Goal: Task Accomplishment & Management: Use online tool/utility

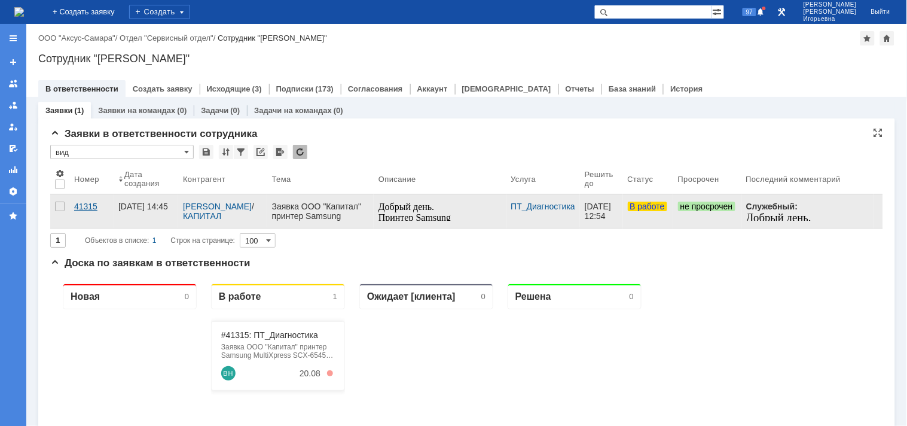
click at [86, 208] on div "41315" at bounding box center [91, 207] width 35 height 10
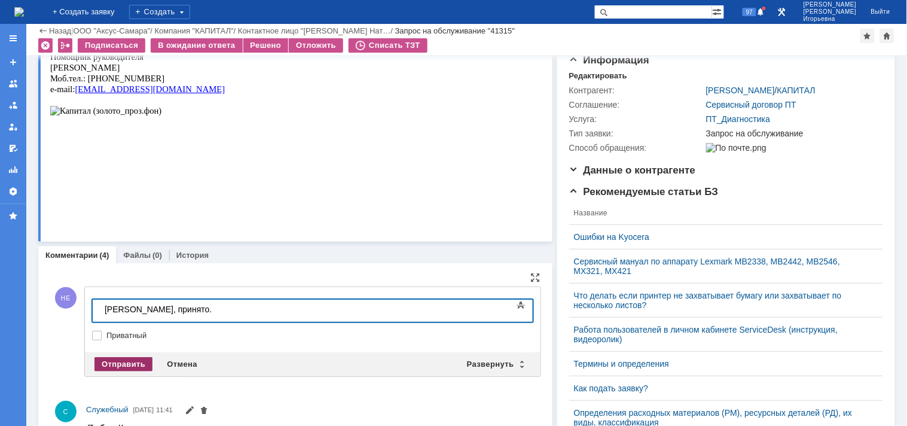
click at [121, 358] on div "Отправить" at bounding box center [124, 364] width 58 height 14
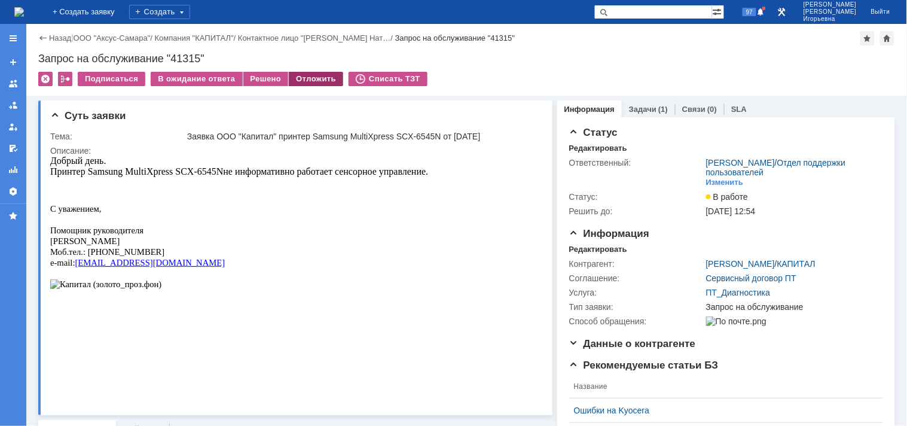
click at [312, 81] on div "Отложить" at bounding box center [316, 79] width 54 height 14
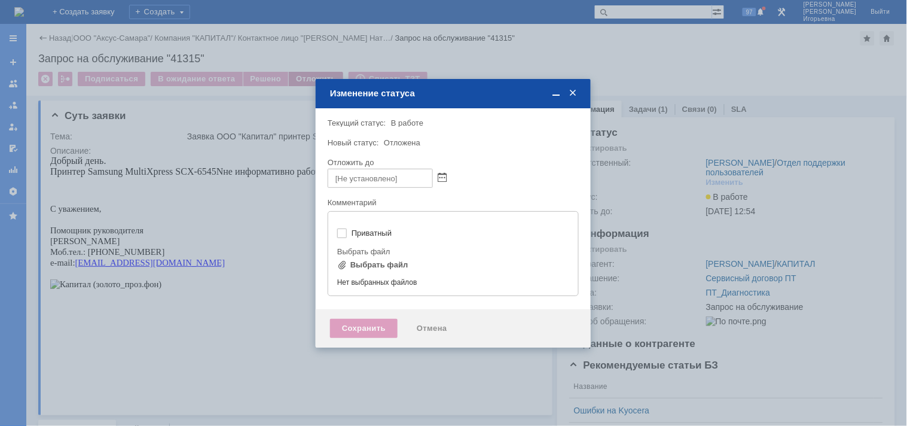
type input "[не указано]"
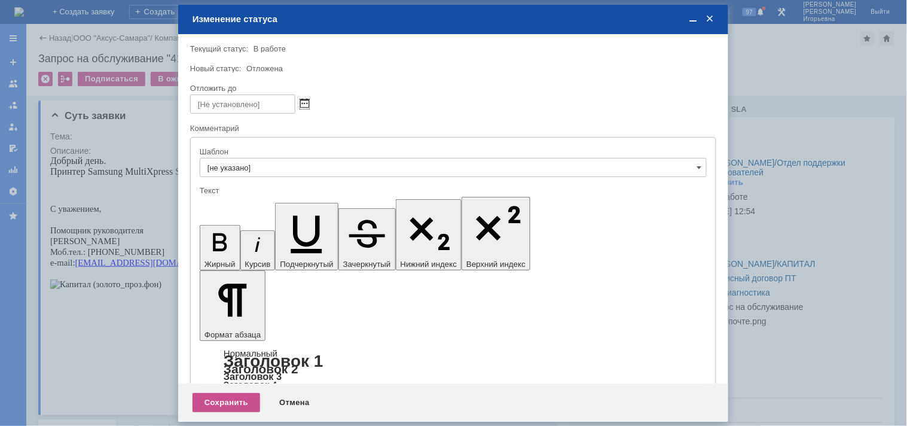
click at [304, 104] on span at bounding box center [304, 104] width 9 height 10
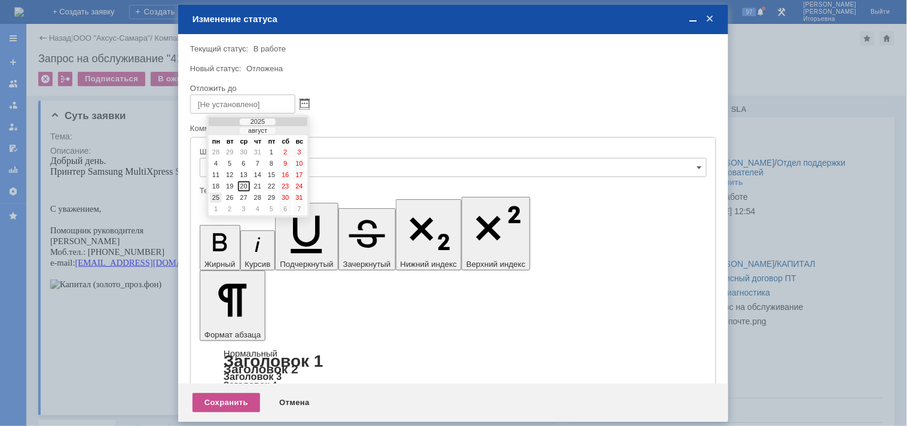
click at [215, 194] on div "25" at bounding box center [216, 198] width 12 height 10
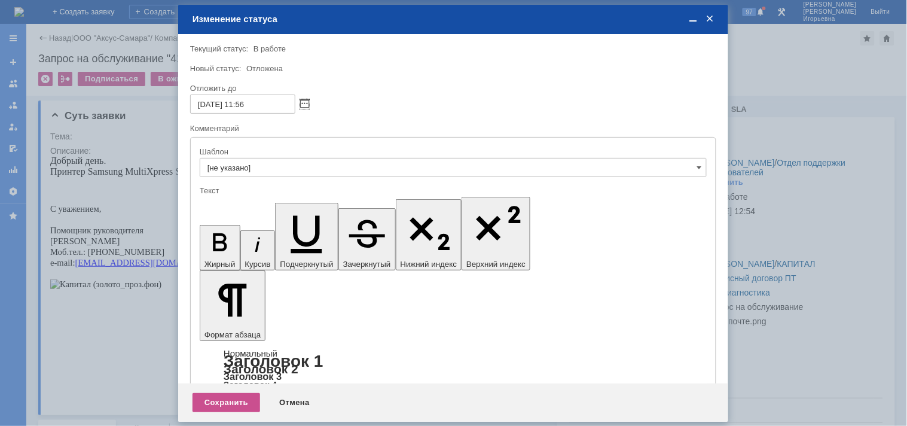
click at [244, 102] on input "25.08.2025 11:56" at bounding box center [242, 104] width 105 height 19
type input "25.08.2025 17:56"
click at [220, 405] on div "Сохранить" at bounding box center [227, 402] width 68 height 19
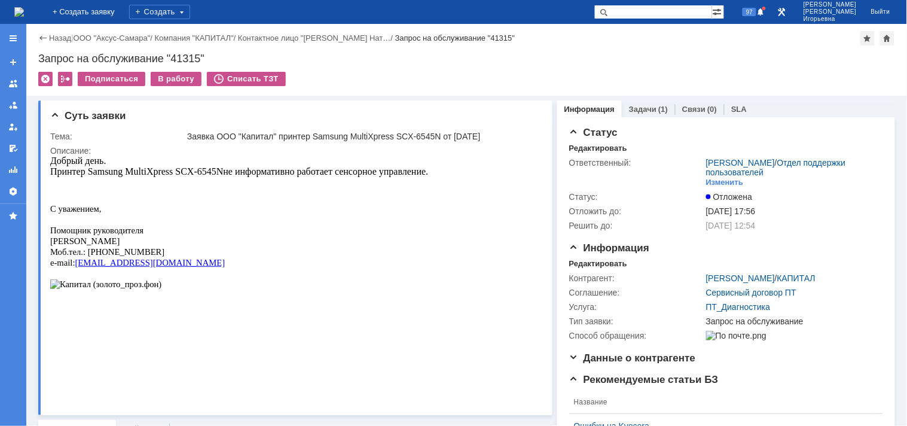
click at [24, 7] on img at bounding box center [19, 12] width 10 height 10
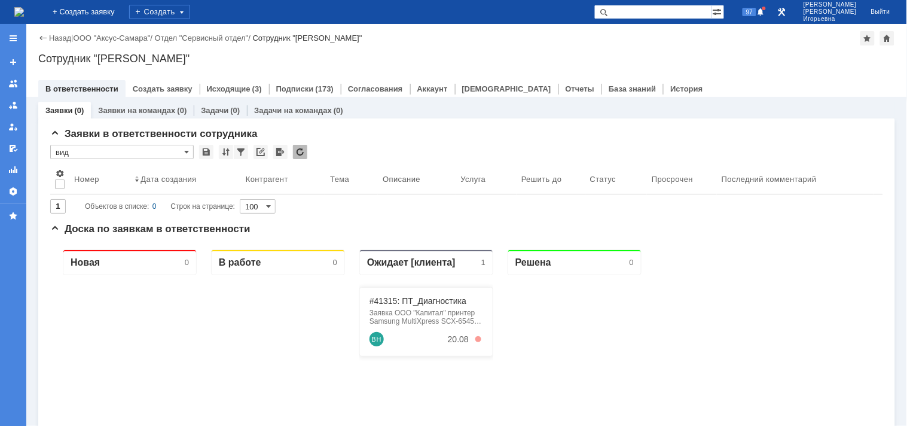
click at [677, 14] on input "text" at bounding box center [654, 12] width 118 height 14
type input "41401"
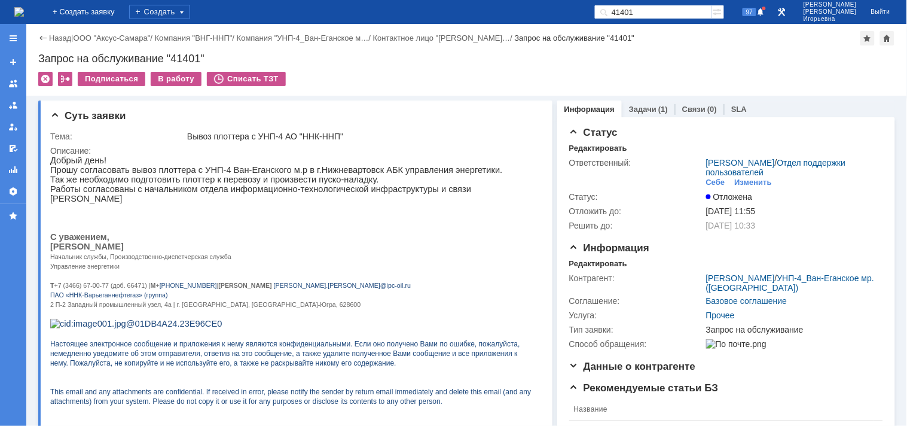
click at [24, 9] on img at bounding box center [19, 12] width 10 height 10
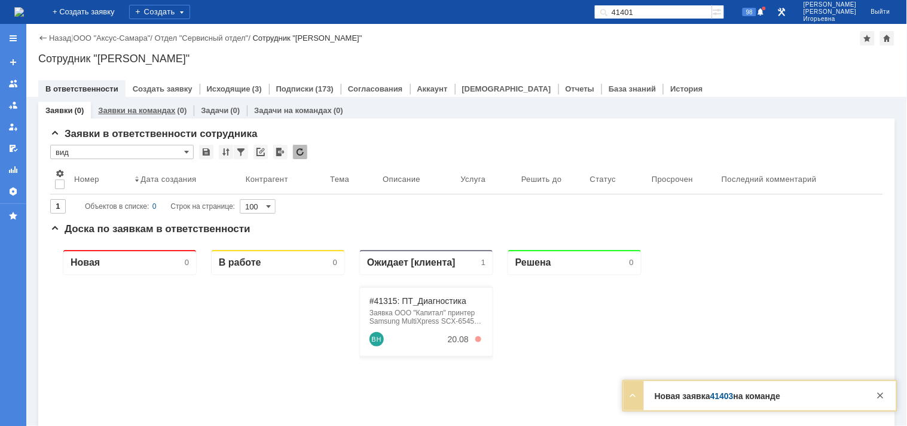
click at [154, 111] on link "Заявки на командах" at bounding box center [136, 110] width 77 height 9
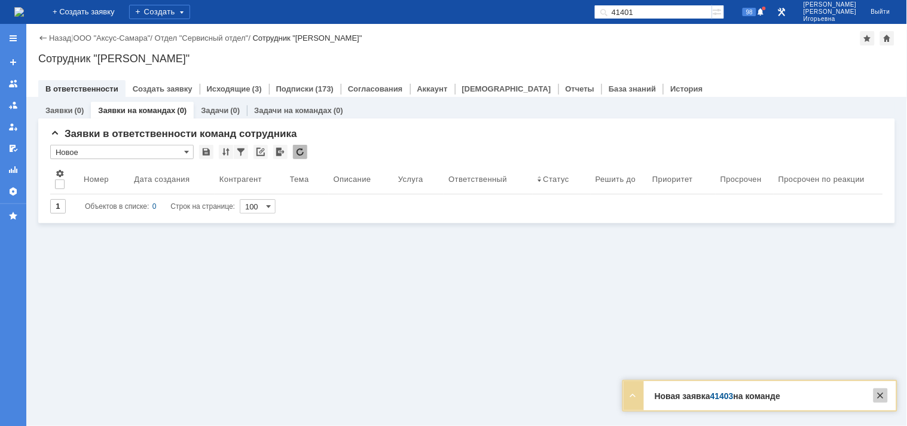
click at [884, 395] on div at bounding box center [881, 395] width 14 height 14
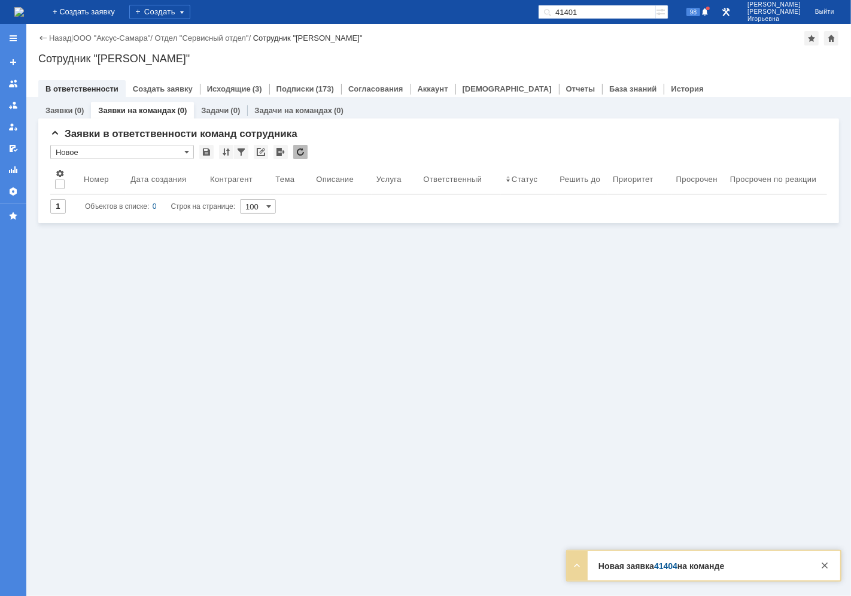
click at [130, 112] on link "Заявки на командах" at bounding box center [136, 110] width 77 height 9
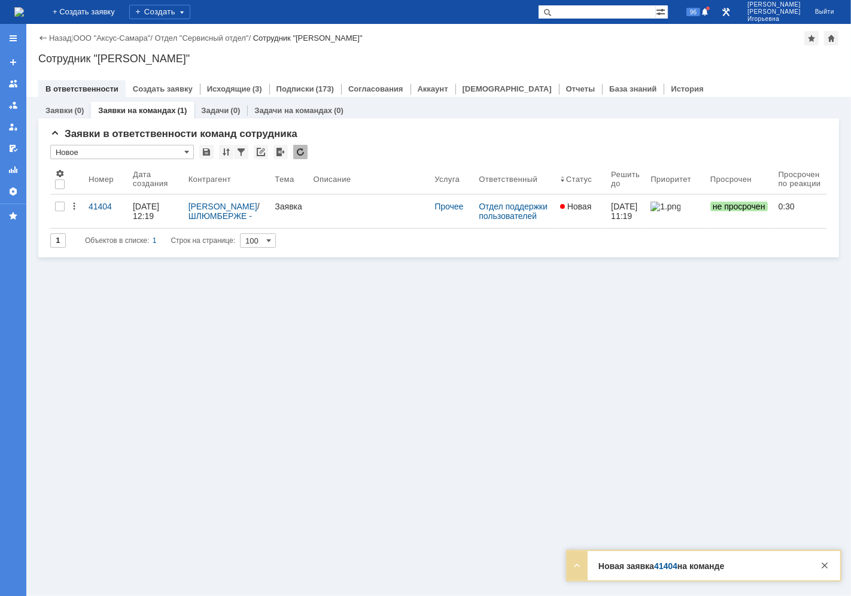
click at [138, 111] on link "Заявки на командах" at bounding box center [136, 110] width 77 height 9
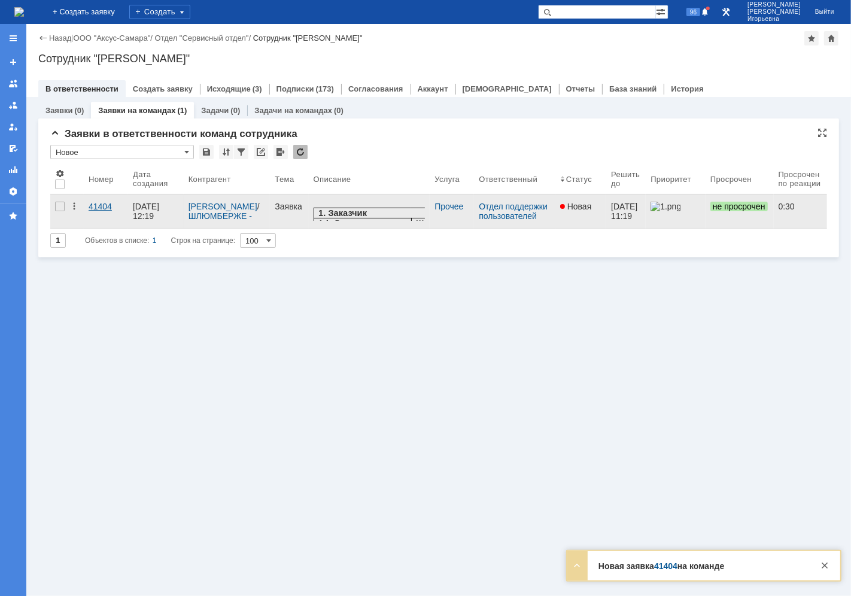
click at [93, 202] on div "41404" at bounding box center [106, 207] width 35 height 10
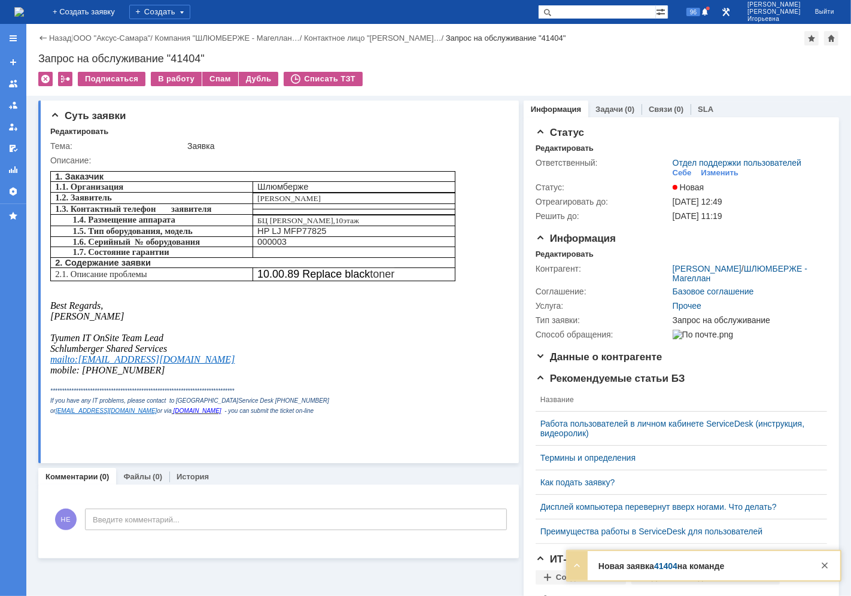
click at [24, 12] on img at bounding box center [19, 12] width 10 height 10
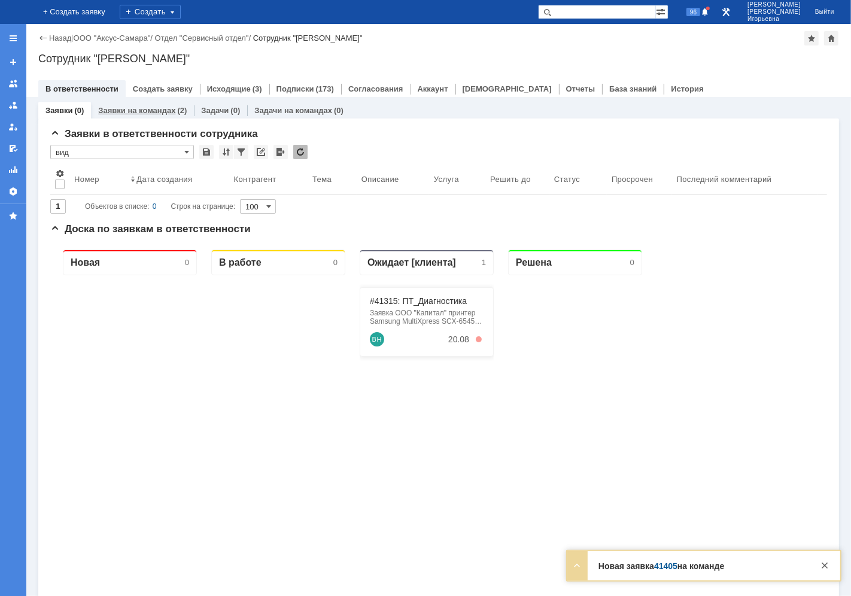
click at [139, 106] on link "Заявки на командах" at bounding box center [136, 110] width 77 height 9
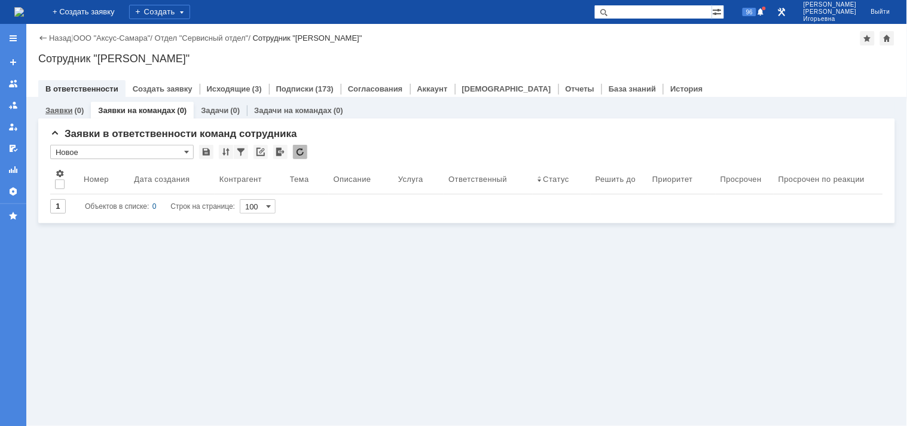
click at [62, 110] on link "Заявки" at bounding box center [58, 110] width 27 height 9
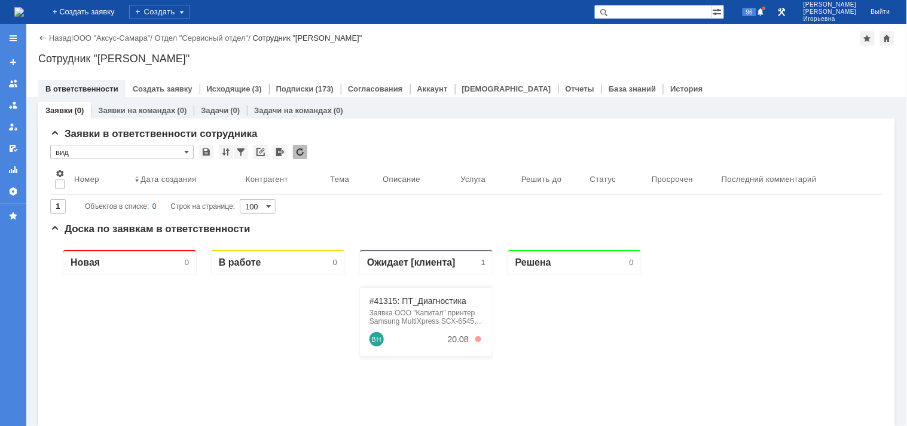
click at [662, 7] on input "text" at bounding box center [654, 12] width 118 height 14
type input "41315"
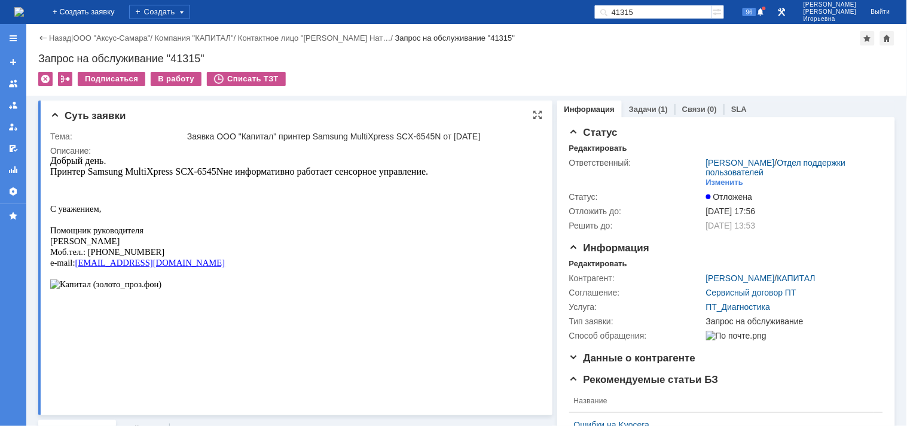
drag, startPoint x: 162, startPoint y: 259, endPoint x: 98, endPoint y: 322, distance: 90.5
click at [50, 167] on html "Добрый день. Принтер Samsung MultiXpress SCX-6545N не информативно работает сен…" at bounding box center [291, 238] width 482 height 166
copy div "Добрый день. Принтер Samsung MultiXpress SCX-6545N не информативно работает сен…"
click at [635, 109] on link "Задачи" at bounding box center [643, 109] width 28 height 9
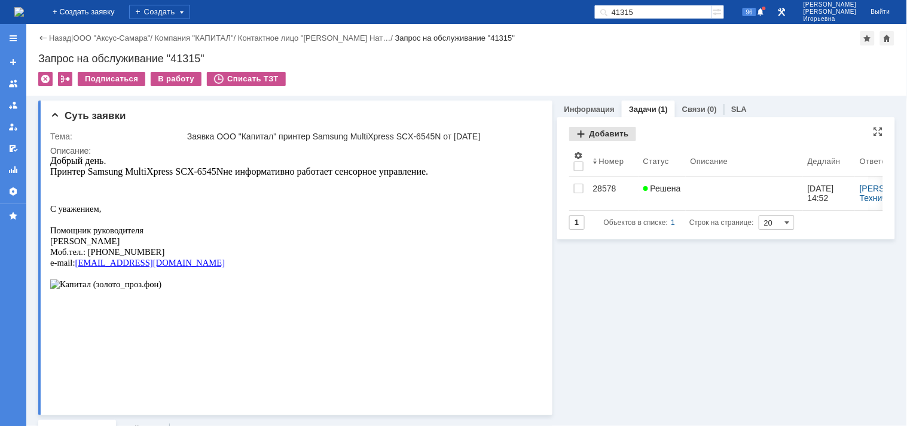
click at [594, 134] on div "Добавить" at bounding box center [602, 134] width 67 height 14
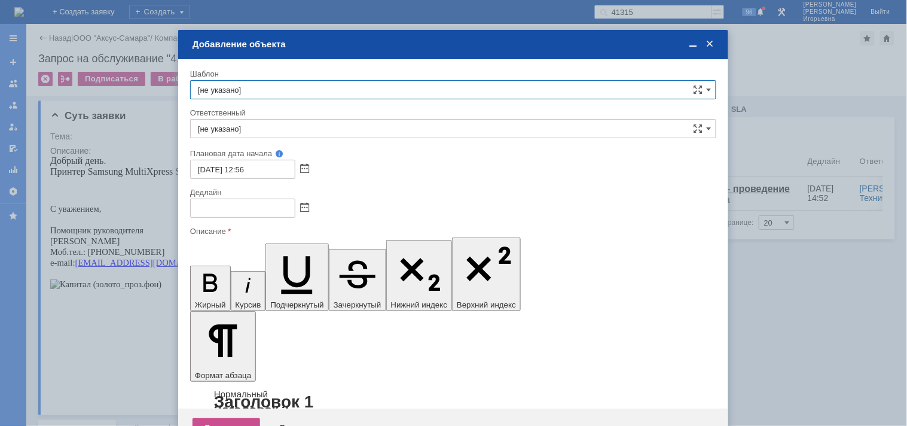
click at [264, 85] on input "[не указано]" at bounding box center [453, 89] width 526 height 19
click at [262, 157] on span "КАПИТАЛ - плановые работы" at bounding box center [453, 157] width 511 height 10
type input "КАПИТАЛ - плановые работы"
type input "Кубышкин Александр Анатольевич"
type input "30.08.2025 12:56"
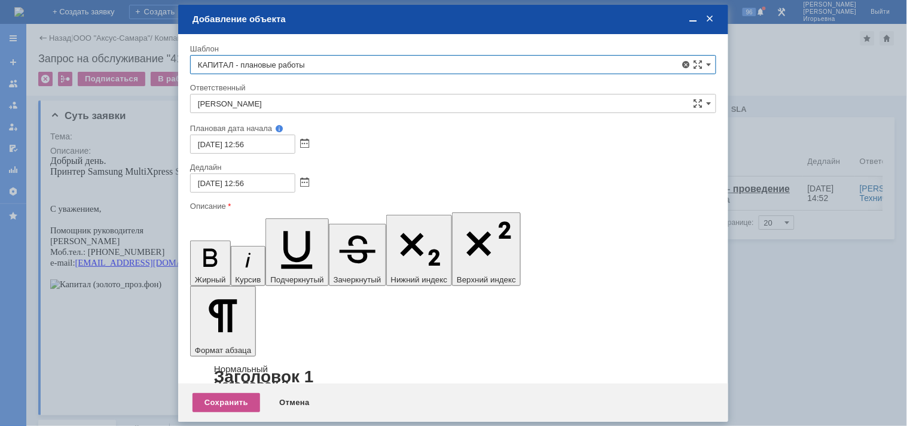
type input "КАПИТАЛ - плановые работы"
click at [302, 184] on span at bounding box center [304, 183] width 9 height 10
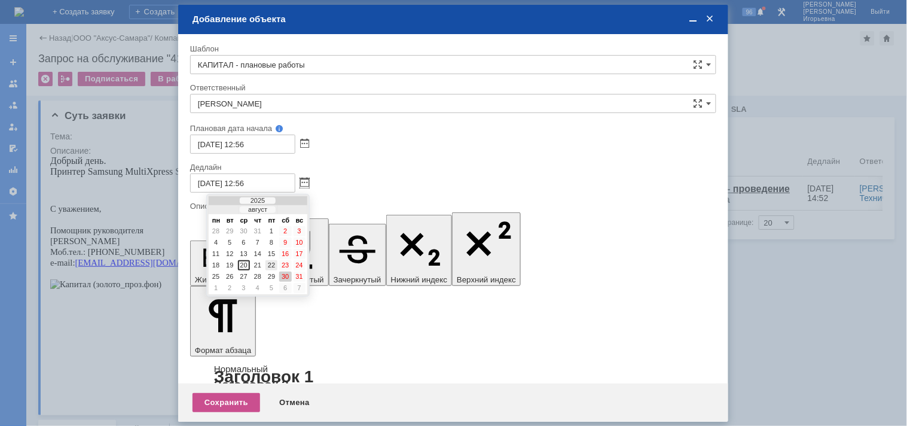
click at [271, 260] on div "22" at bounding box center [272, 265] width 12 height 10
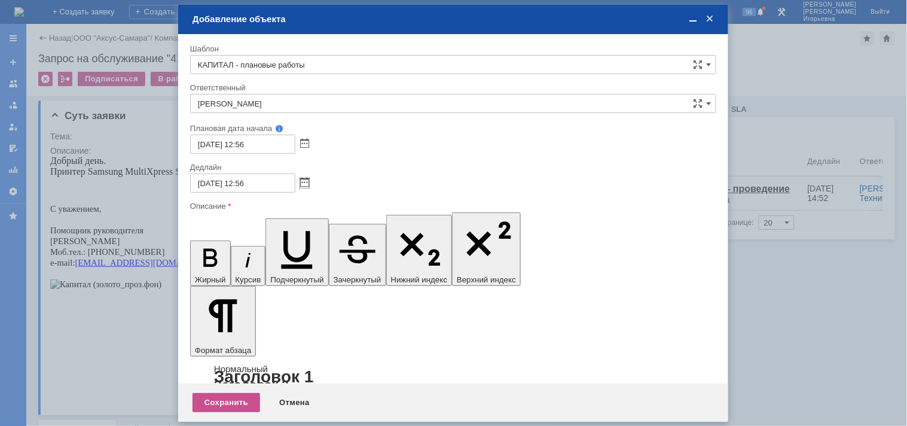
click at [242, 182] on input "22.08.2025 12:56" at bounding box center [242, 182] width 105 height 19
type input "22.08.2025 16:56"
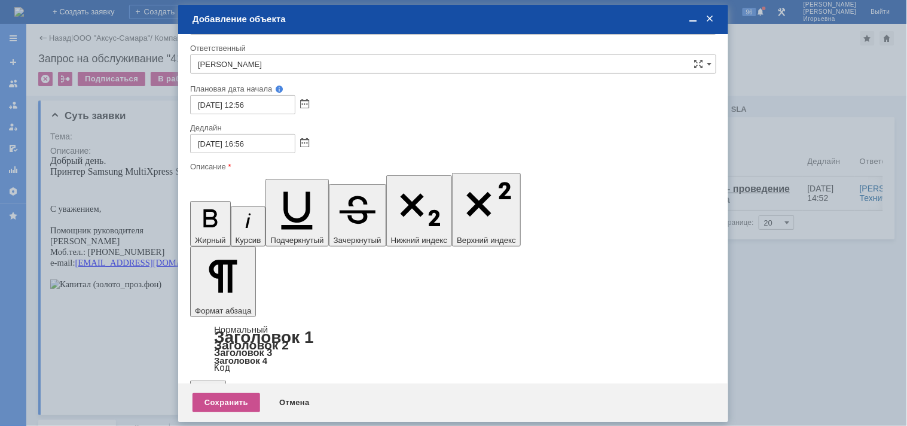
scroll to position [150, 0]
drag, startPoint x: 200, startPoint y: 3239, endPoint x: 382, endPoint y: 3460, distance: 286.1
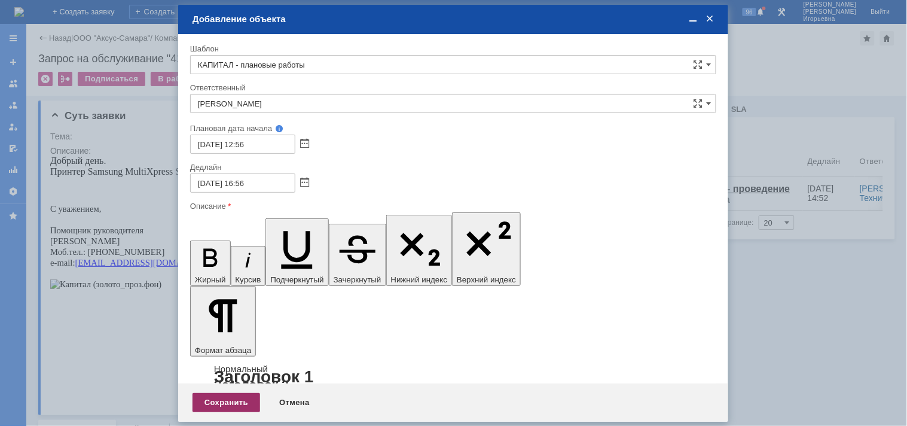
click at [223, 398] on div "Сохранить" at bounding box center [227, 402] width 68 height 19
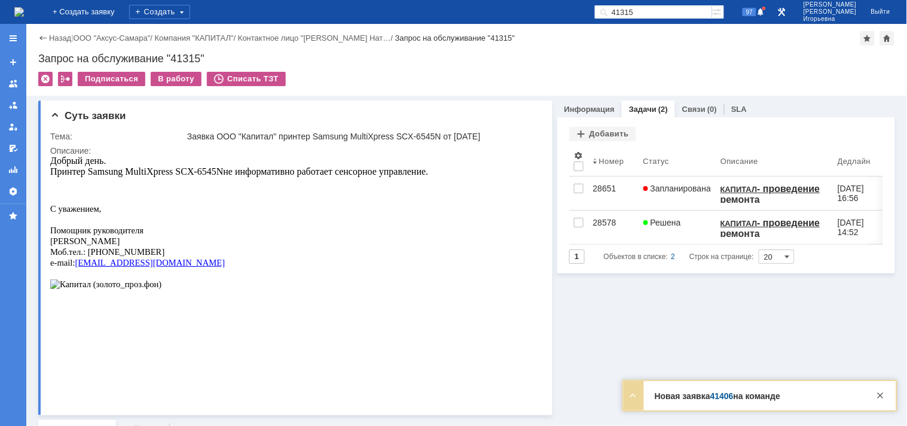
click at [24, 7] on img at bounding box center [19, 12] width 10 height 10
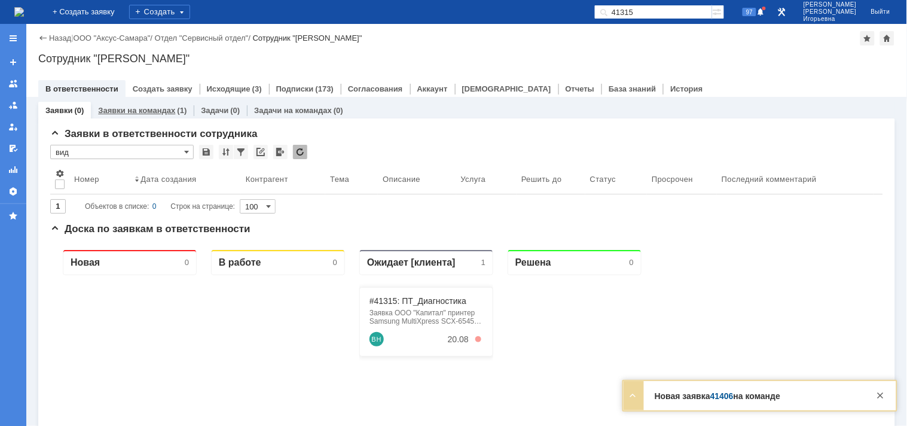
click at [153, 112] on link "Заявки на командах" at bounding box center [136, 110] width 77 height 9
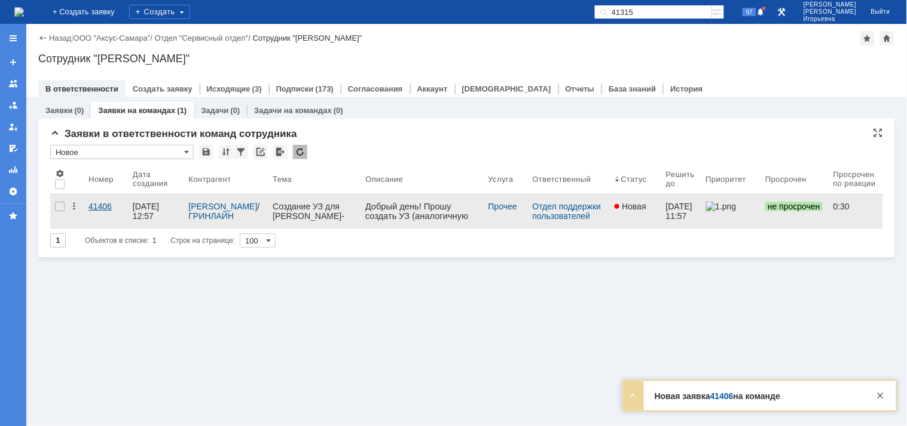
click at [108, 205] on div "41406" at bounding box center [106, 207] width 35 height 10
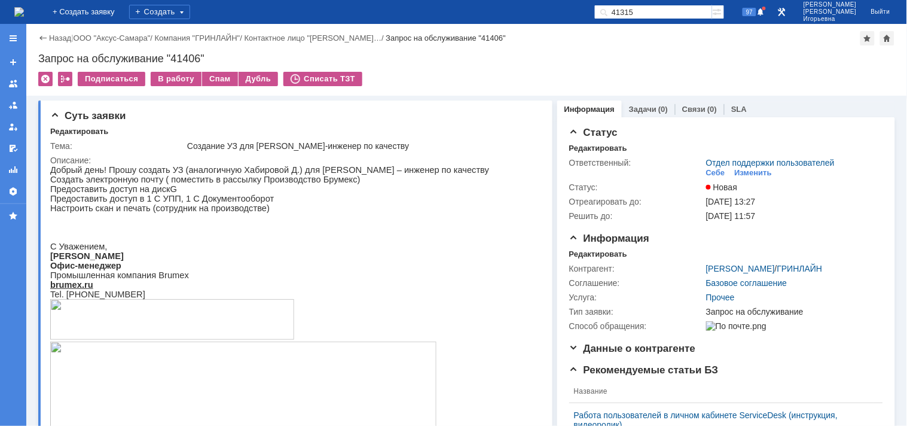
click at [24, 14] on img at bounding box center [19, 12] width 10 height 10
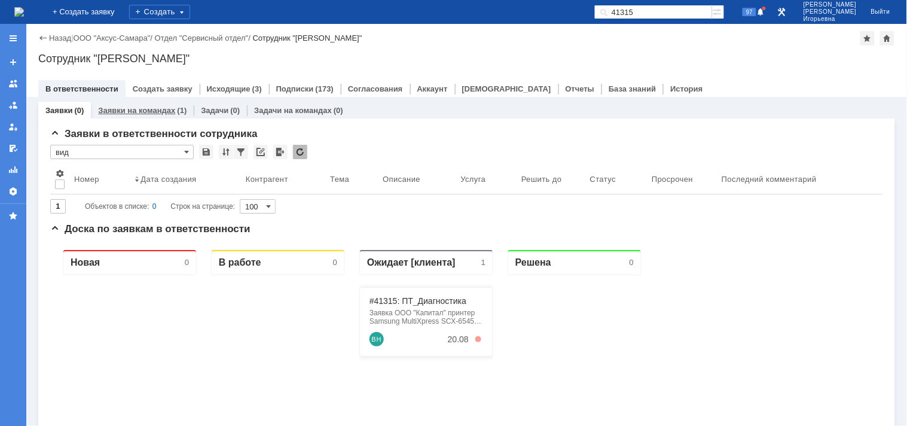
click at [135, 106] on link "Заявки на командах" at bounding box center [136, 110] width 77 height 9
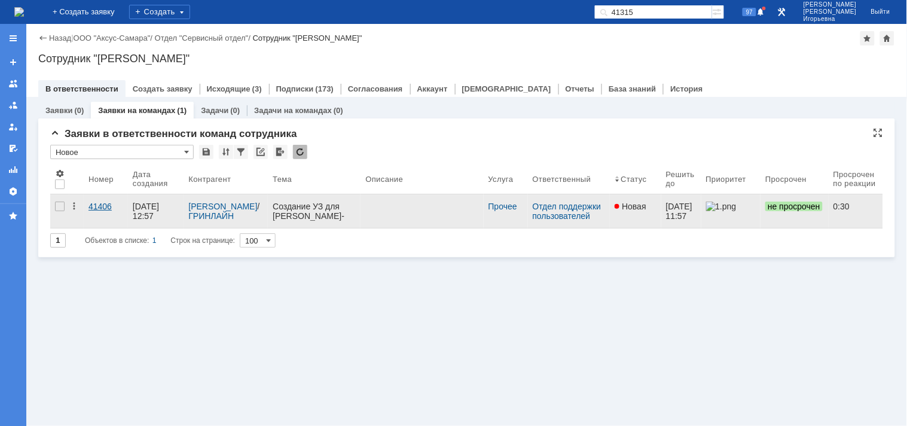
click at [100, 205] on div "41406" at bounding box center [106, 207] width 35 height 10
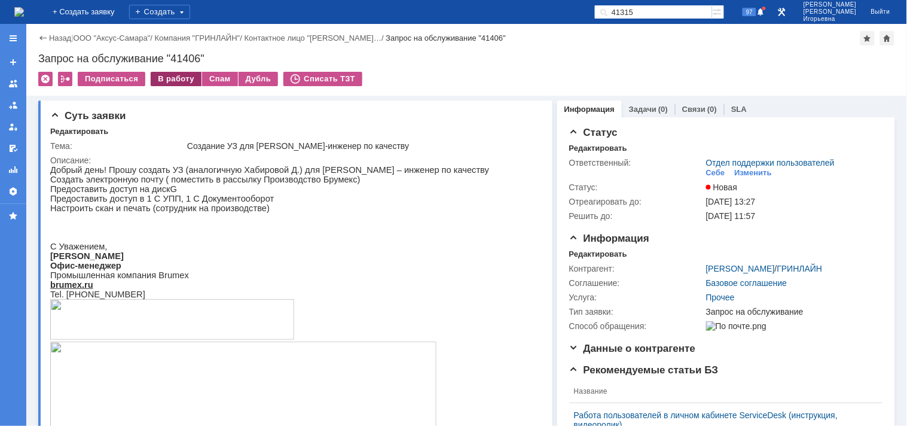
click at [174, 79] on div "В работу" at bounding box center [176, 79] width 51 height 14
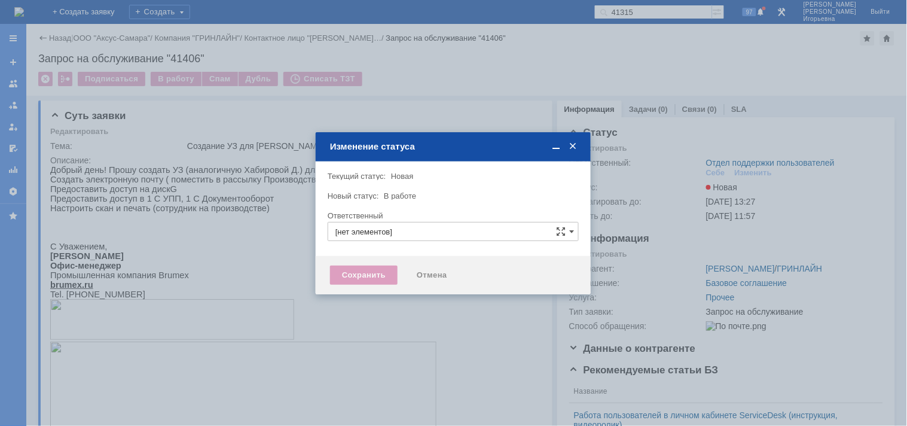
type input "Отдел поддержки пользователей"
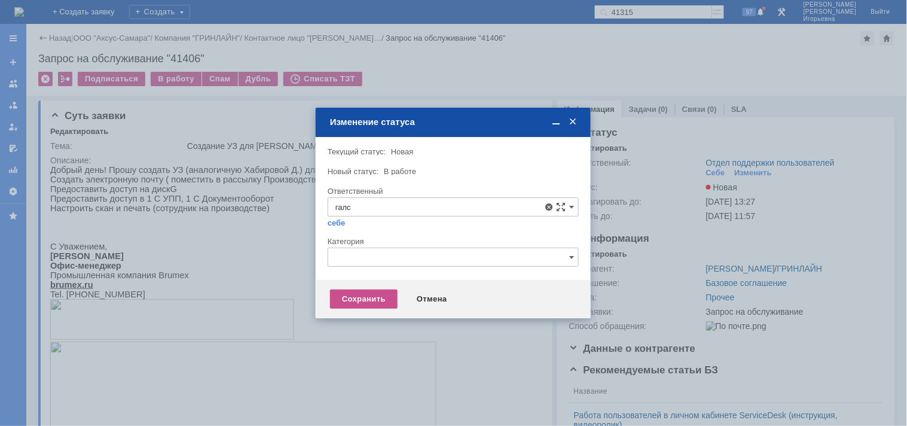
click at [425, 293] on span "[PERSON_NAME]" at bounding box center [454, 294] width 236 height 10
type input "[PERSON_NAME]"
click at [370, 294] on div "Сохранить" at bounding box center [364, 299] width 68 height 19
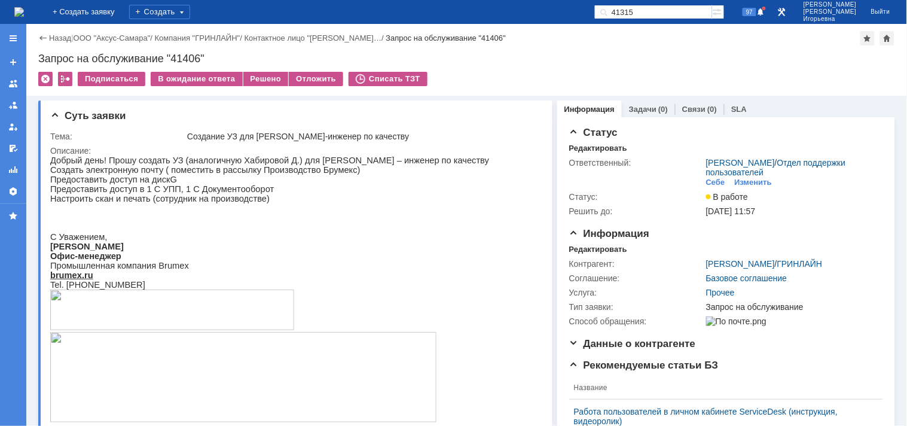
click at [185, 59] on div "Запрос на обслуживание "41406"" at bounding box center [466, 59] width 857 height 12
copy div "41406"
click at [24, 13] on img at bounding box center [19, 12] width 10 height 10
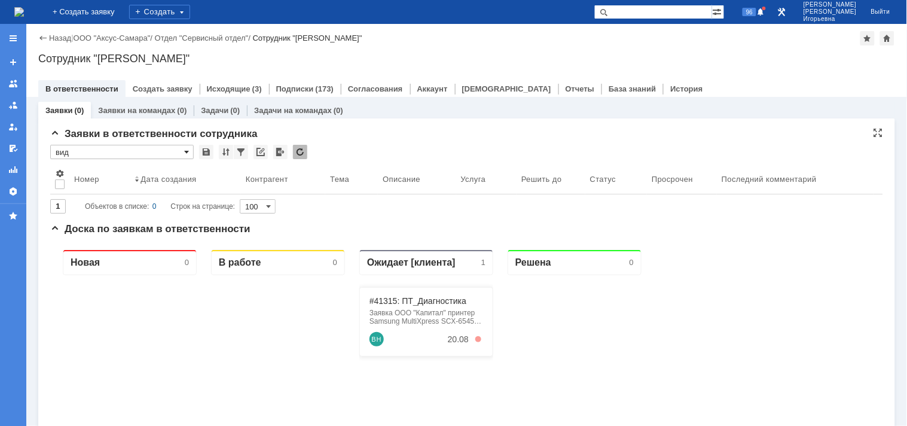
click at [188, 153] on span at bounding box center [186, 152] width 5 height 10
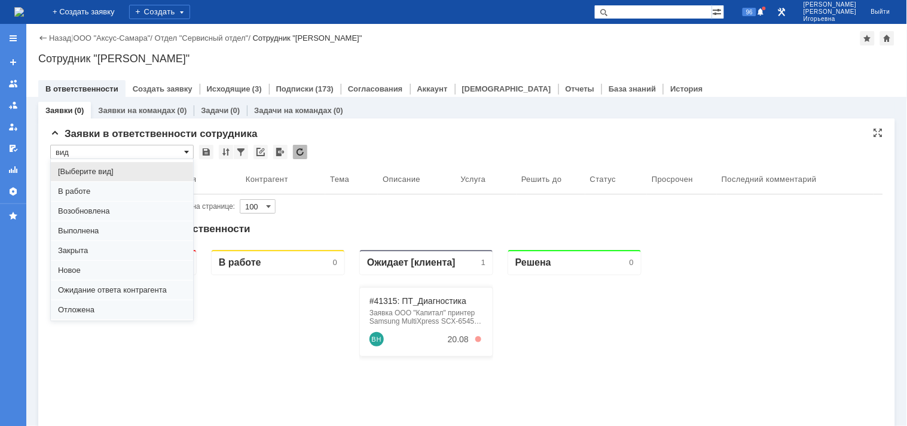
scroll to position [33, 0]
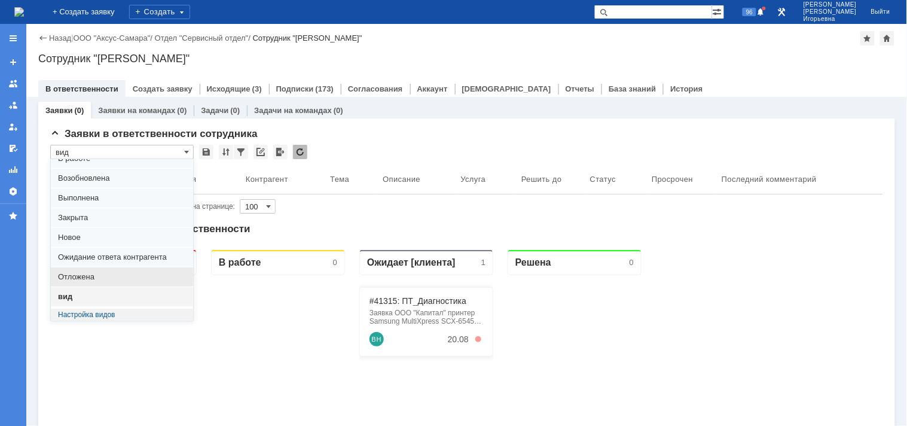
click at [68, 276] on span "Отложена" at bounding box center [122, 277] width 128 height 10
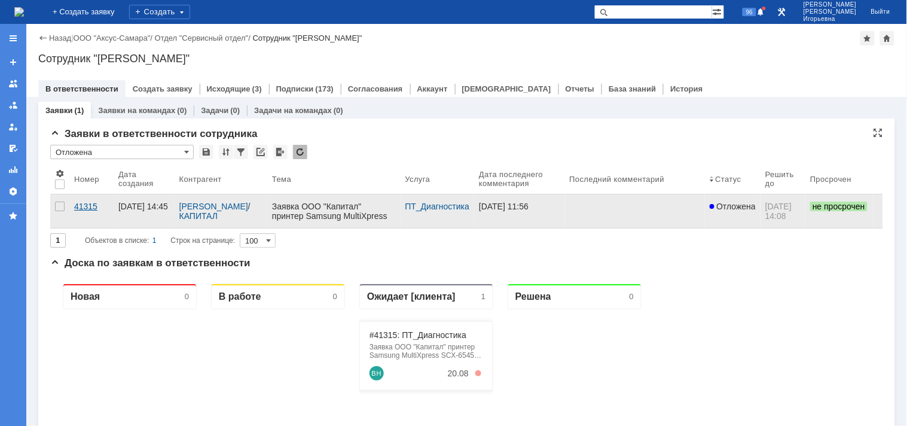
type input "Отложена"
click at [84, 205] on div "41315" at bounding box center [91, 207] width 35 height 10
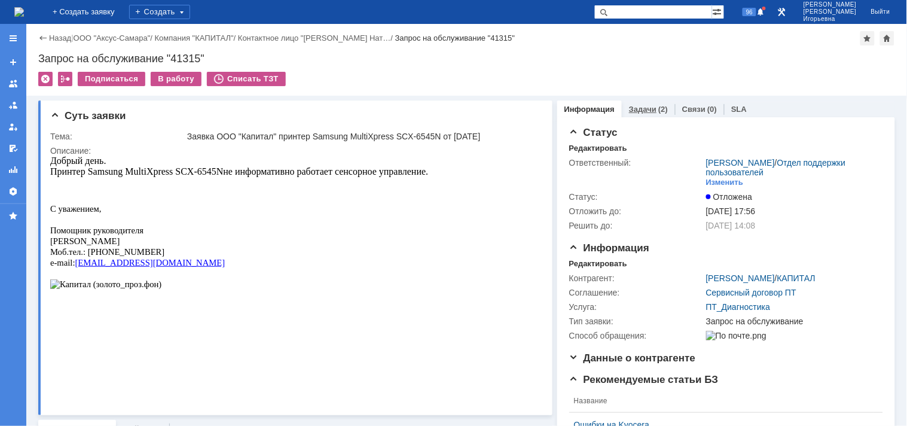
click at [635, 105] on link "Задачи" at bounding box center [643, 109] width 28 height 9
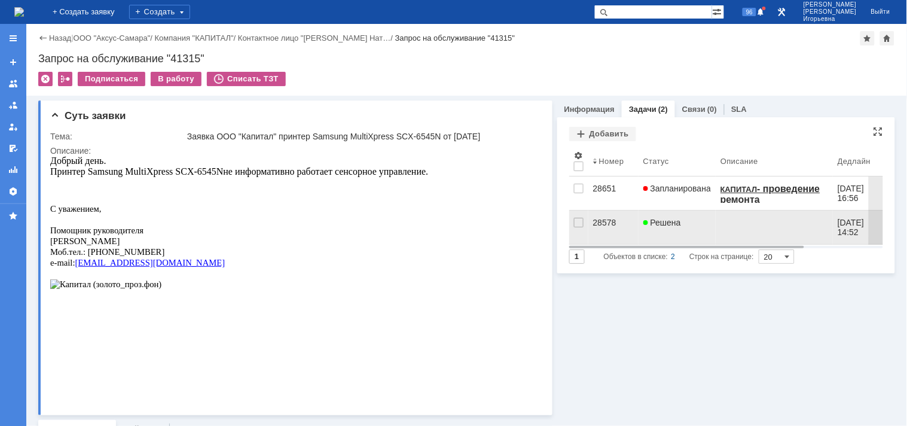
click at [605, 220] on div "28578" at bounding box center [613, 223] width 41 height 10
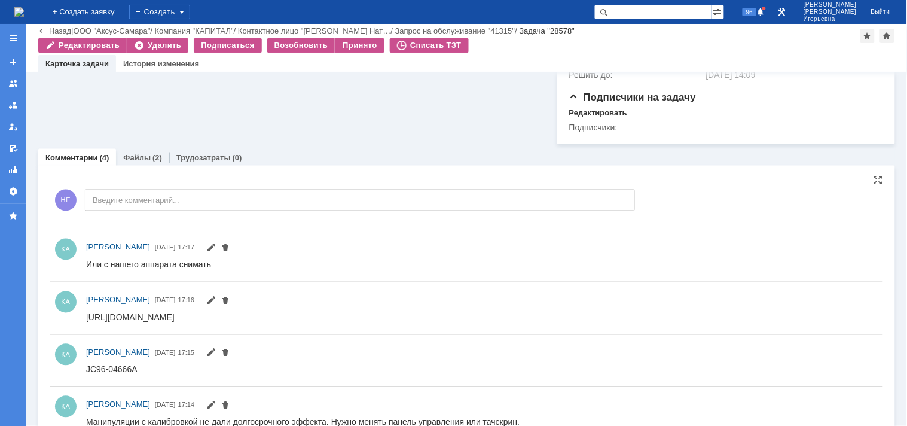
scroll to position [516, 0]
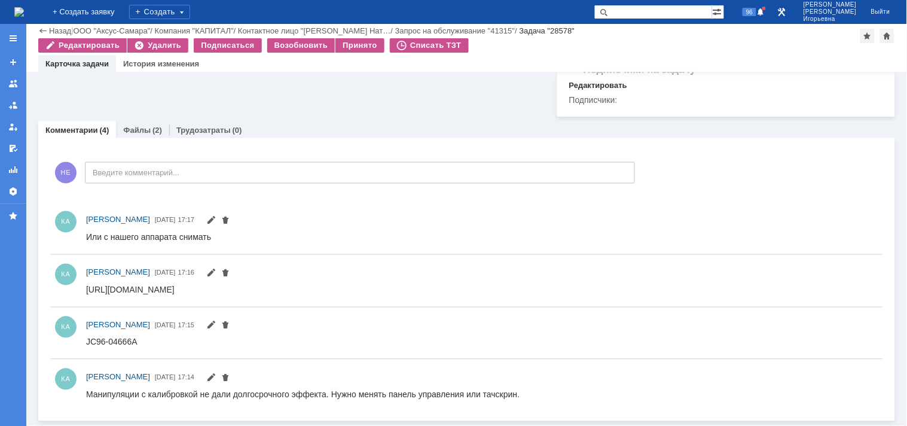
click at [24, 9] on img at bounding box center [19, 12] width 10 height 10
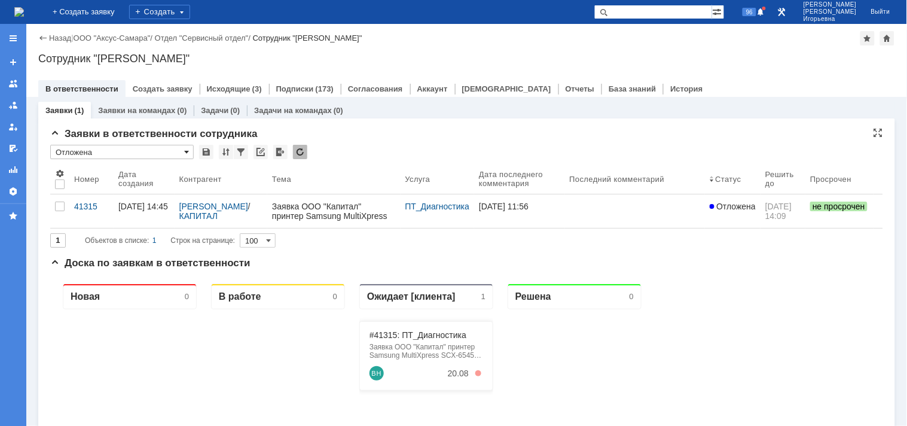
click at [186, 150] on span at bounding box center [186, 152] width 5 height 10
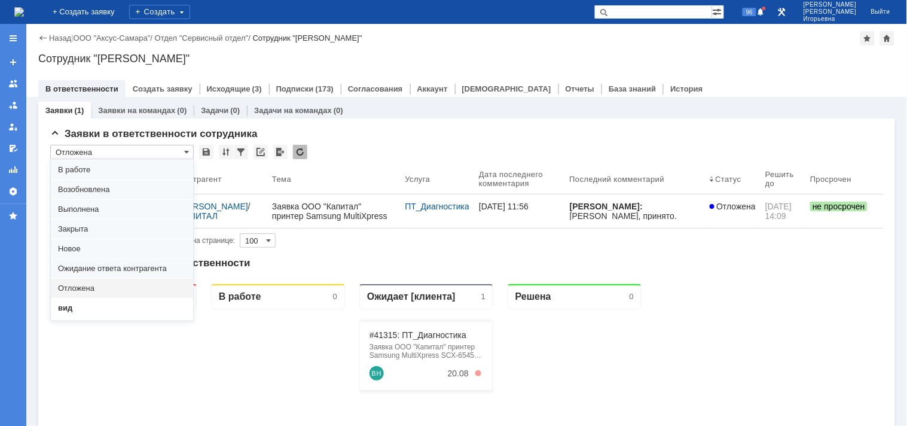
scroll to position [33, 0]
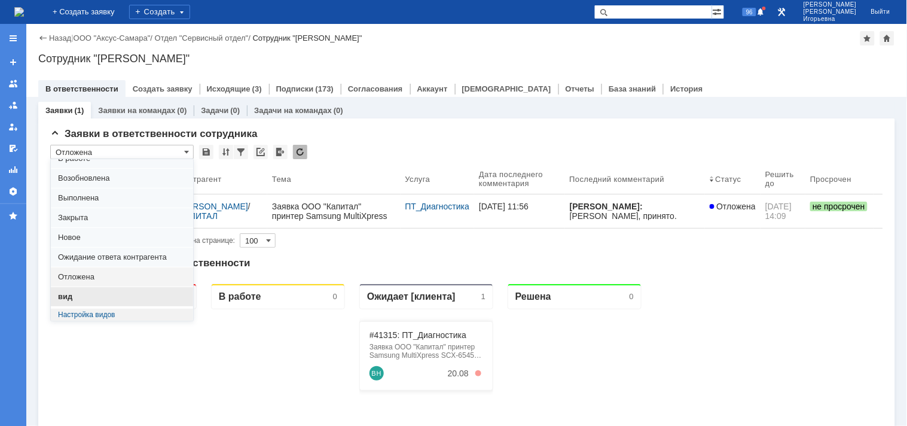
click at [66, 295] on span "вид" at bounding box center [122, 297] width 128 height 10
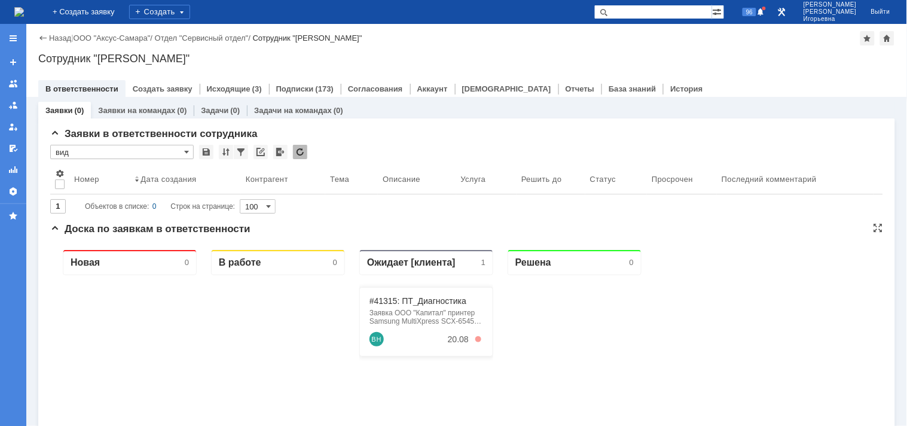
type input "вид"
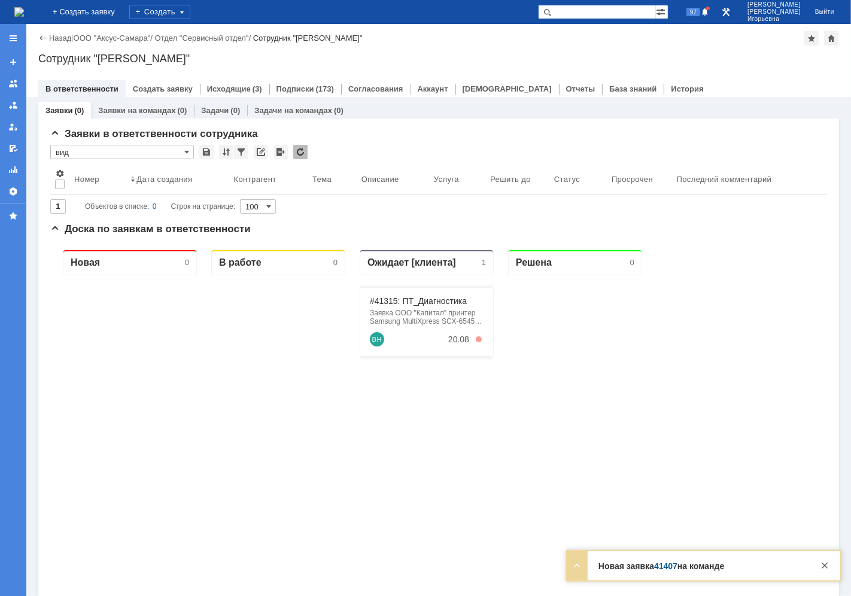
click at [609, 14] on input "text" at bounding box center [597, 12] width 118 height 14
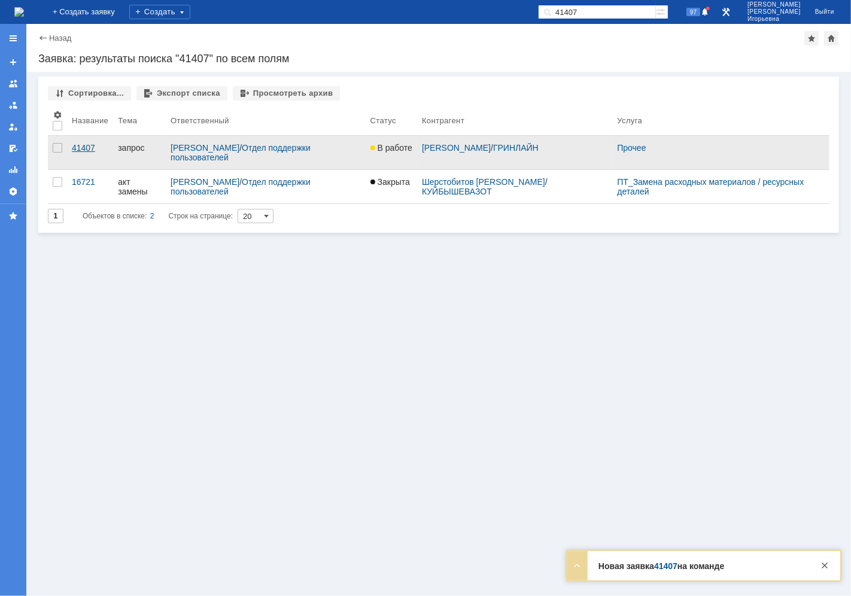
click at [88, 148] on div "41407" at bounding box center [90, 148] width 36 height 10
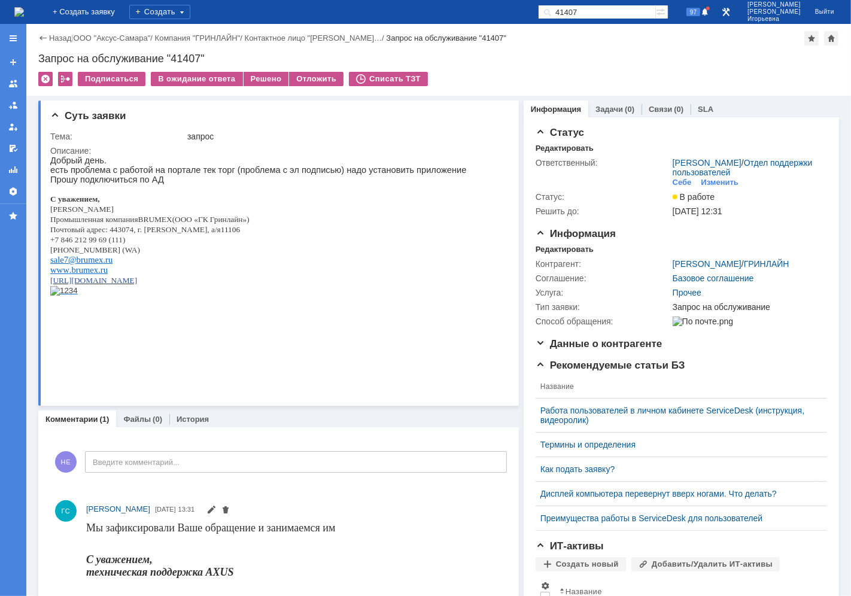
click at [24, 15] on img at bounding box center [19, 12] width 10 height 10
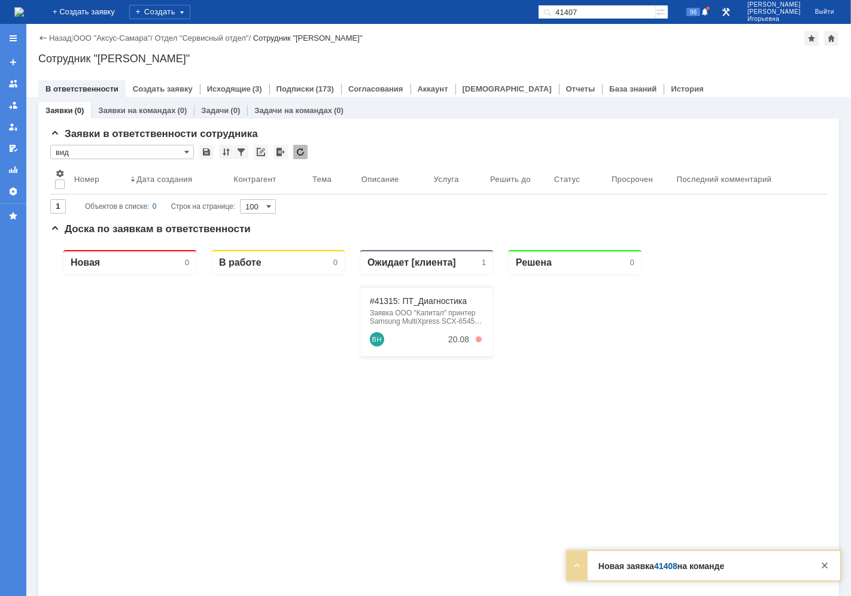
click at [618, 9] on input "41407" at bounding box center [597, 12] width 118 height 14
click at [615, 13] on input "41407" at bounding box center [597, 12] width 118 height 14
type input "41408"
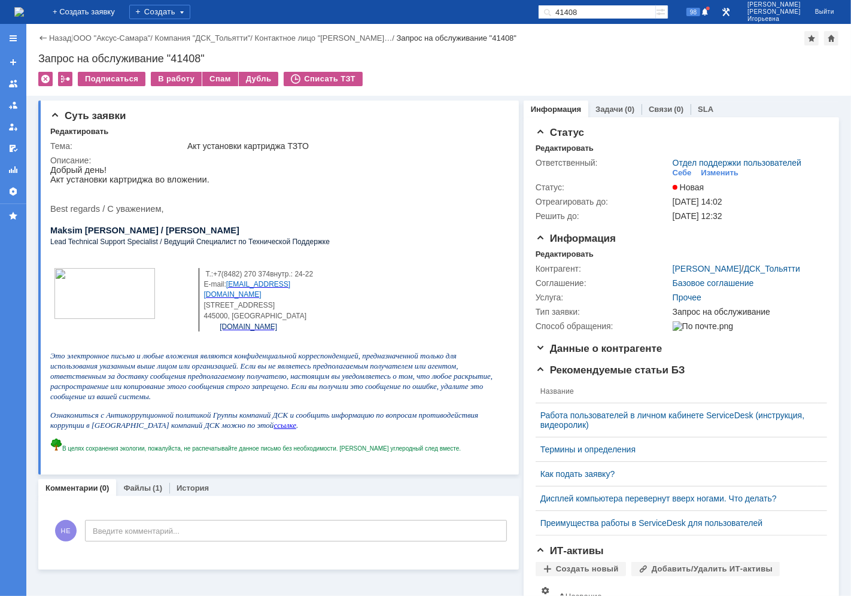
click at [24, 14] on img at bounding box center [19, 12] width 10 height 10
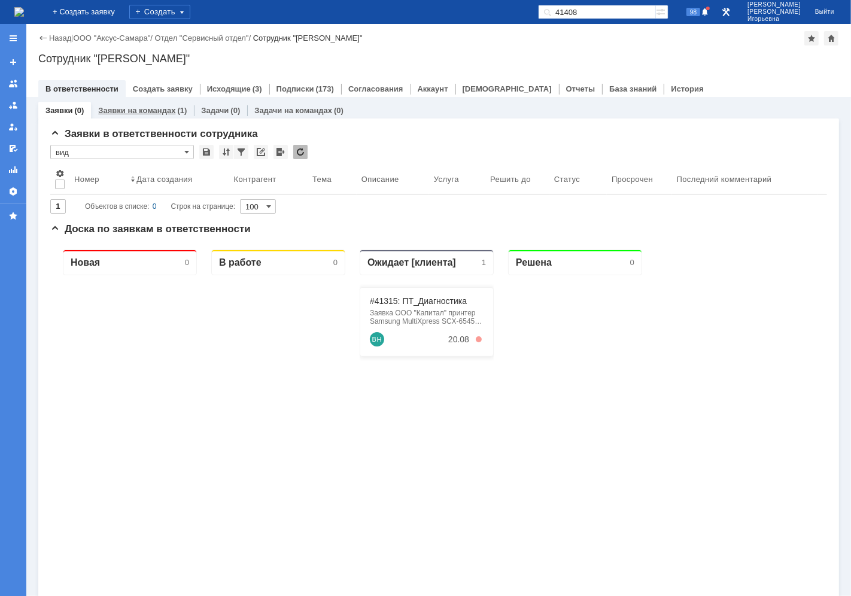
click at [145, 108] on link "Заявки на командах" at bounding box center [136, 110] width 77 height 9
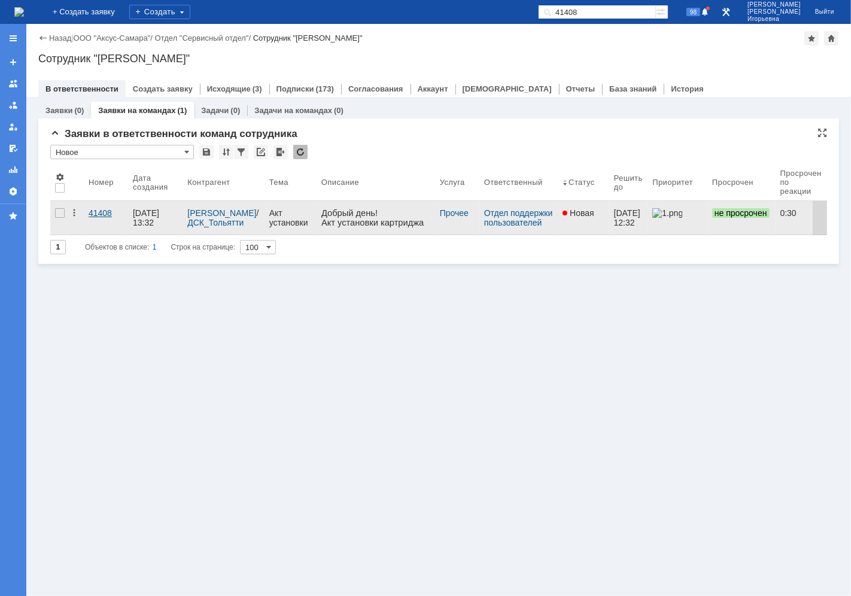
click at [93, 216] on div "41408" at bounding box center [106, 213] width 35 height 10
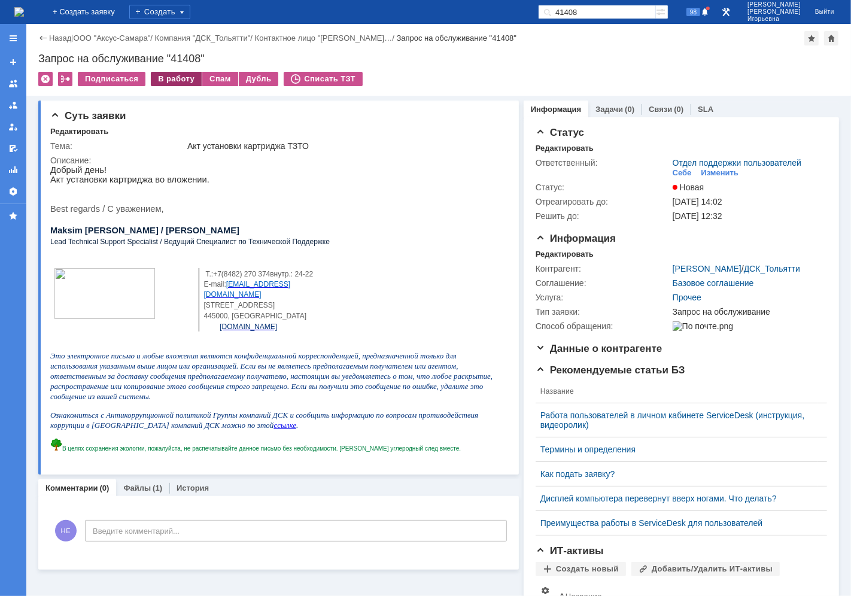
click at [169, 76] on div "В работу" at bounding box center [176, 79] width 51 height 14
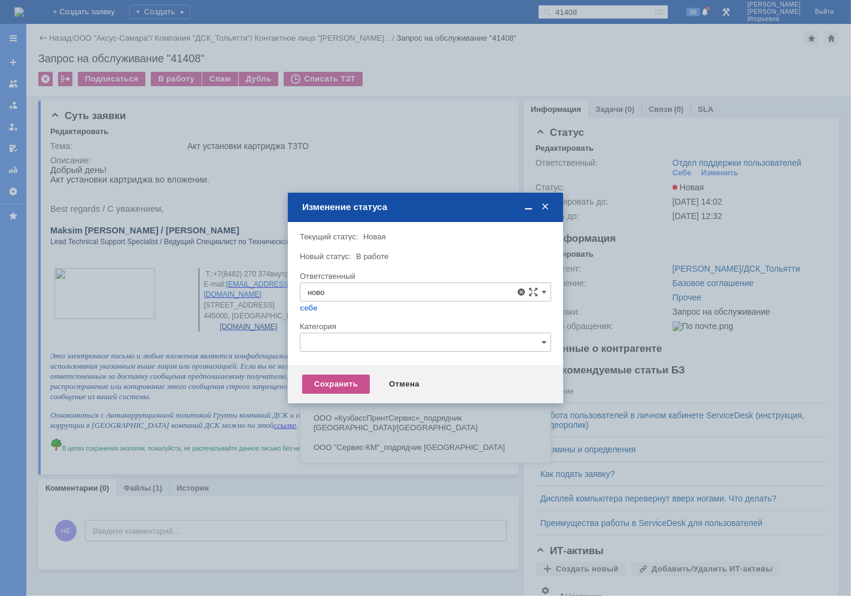
click at [360, 374] on span "[PERSON_NAME]" at bounding box center [425, 379] width 236 height 10
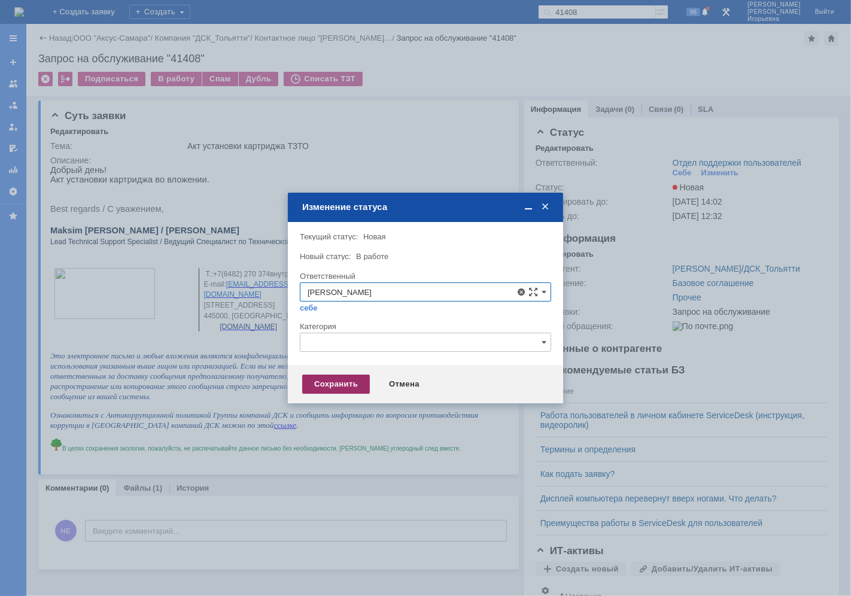
type input "[PERSON_NAME]"
click at [339, 385] on div "Сохранить" at bounding box center [336, 383] width 68 height 19
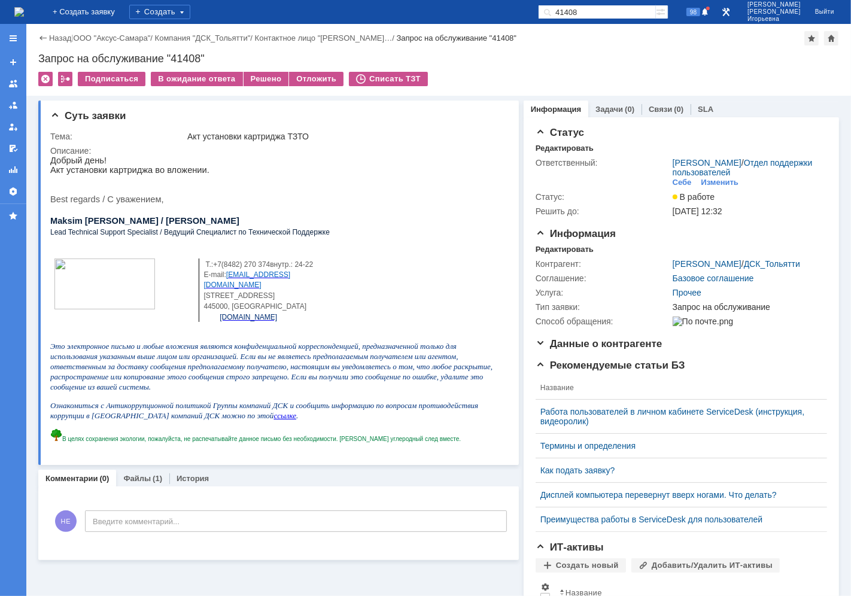
click at [24, 7] on img at bounding box center [19, 12] width 10 height 10
